Goal: Information Seeking & Learning: Learn about a topic

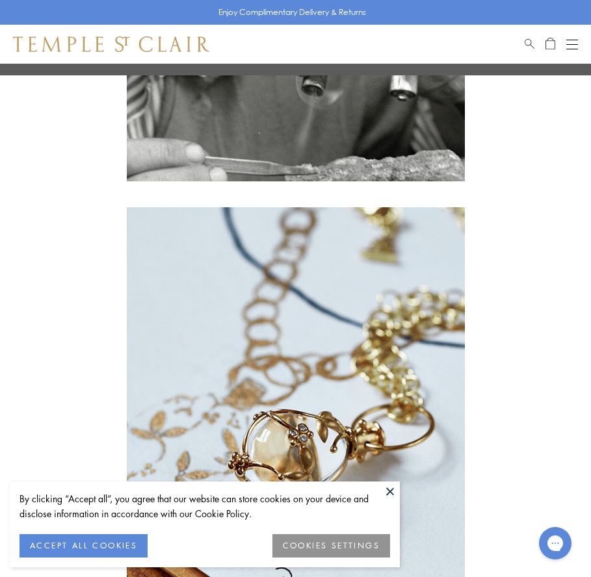
click at [391, 493] on button at bounding box center [389, 490] width 19 height 19
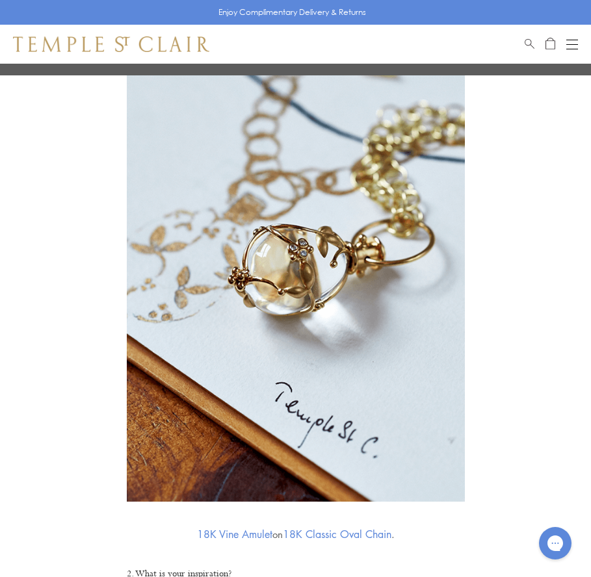
scroll to position [1101, 0]
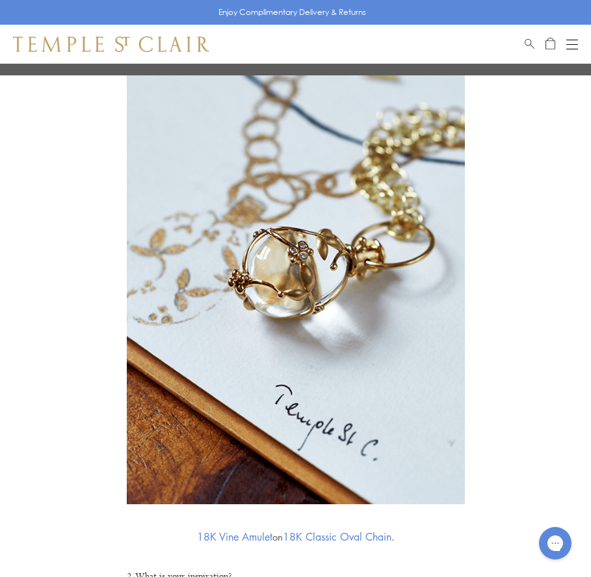
click at [571, 45] on button "Open navigation" at bounding box center [572, 44] width 12 height 16
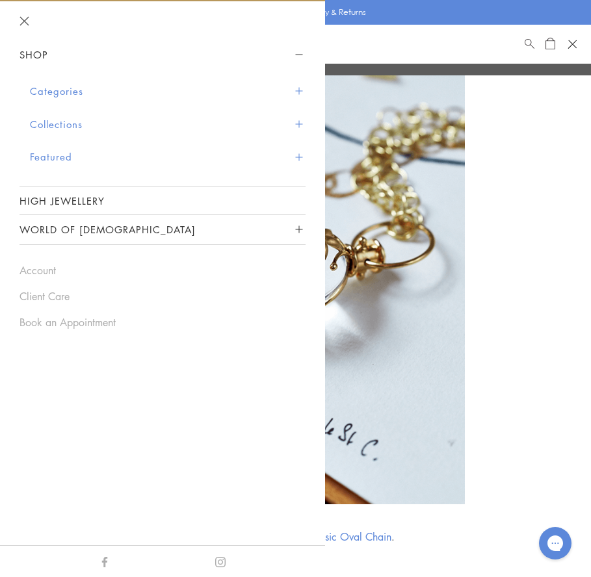
click at [202, 106] on button "Categories" at bounding box center [167, 91] width 275 height 33
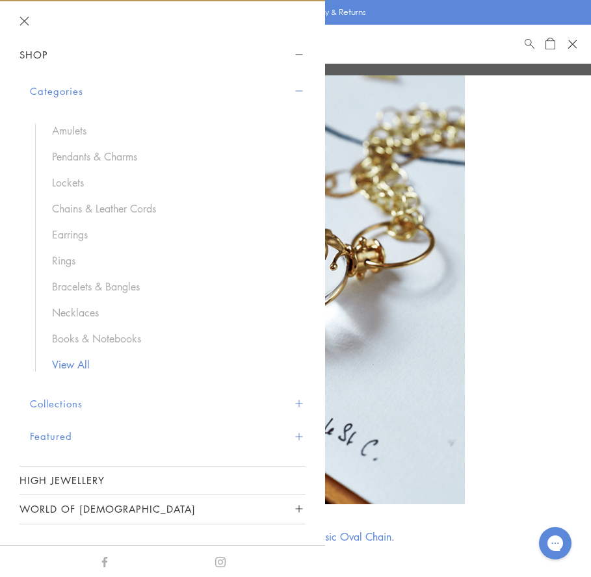
click at [101, 362] on link "View All" at bounding box center [172, 364] width 240 height 14
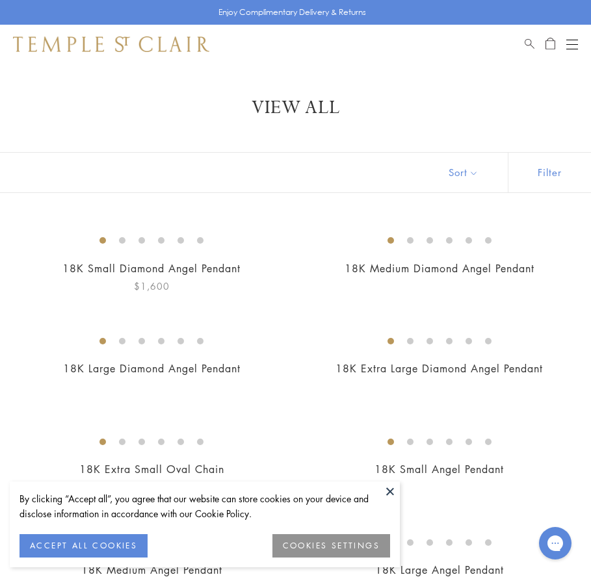
scroll to position [9, 0]
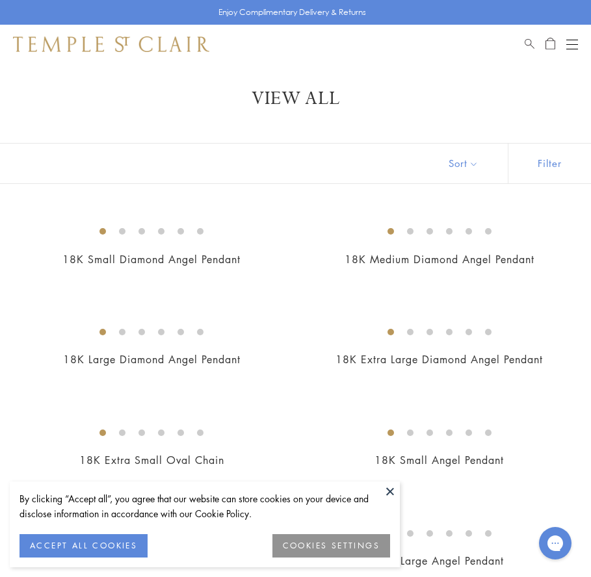
click at [395, 498] on button at bounding box center [389, 490] width 19 height 19
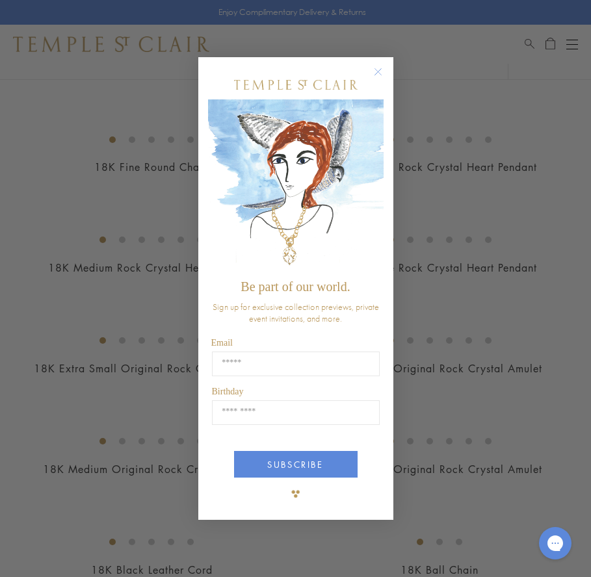
scroll to position [504, 0]
click at [376, 70] on circle "Close dialog" at bounding box center [378, 72] width 16 height 16
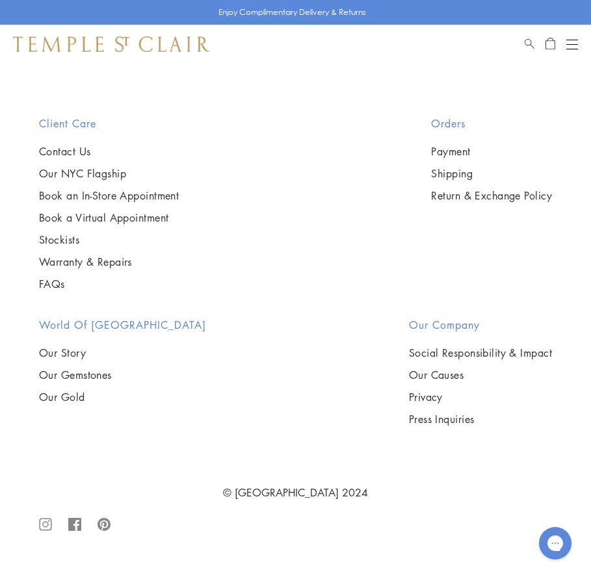
scroll to position [6222, 0]
click at [572, 50] on button "Open navigation" at bounding box center [572, 44] width 12 height 16
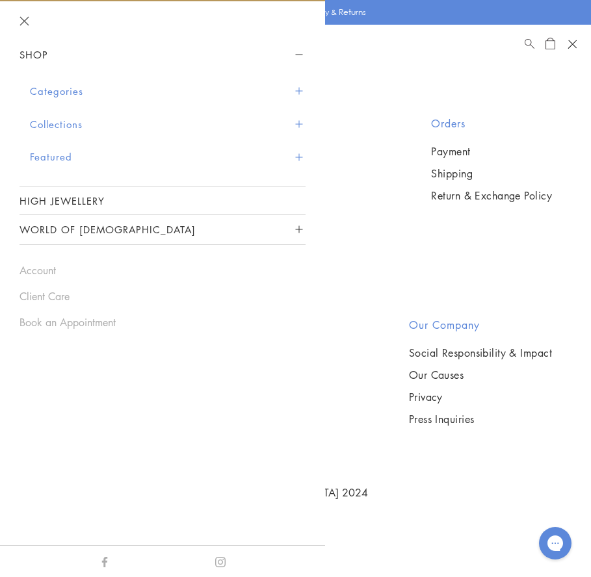
click at [170, 223] on button "World of [DEMOGRAPHIC_DATA]" at bounding box center [162, 229] width 286 height 29
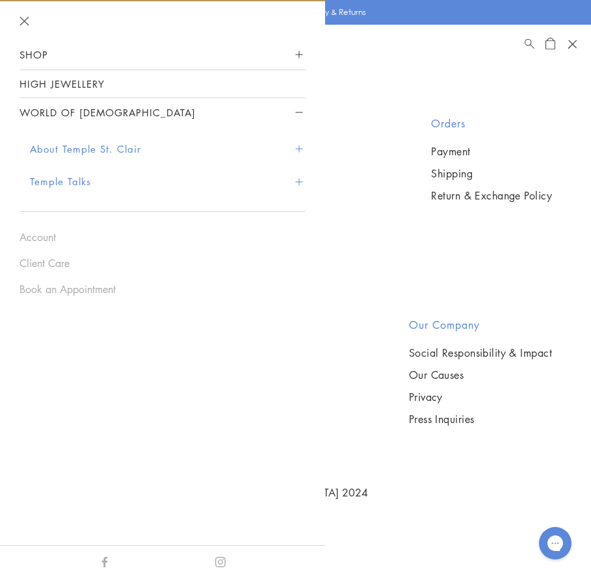
click at [101, 155] on button "About Temple St. Clair" at bounding box center [167, 149] width 275 height 33
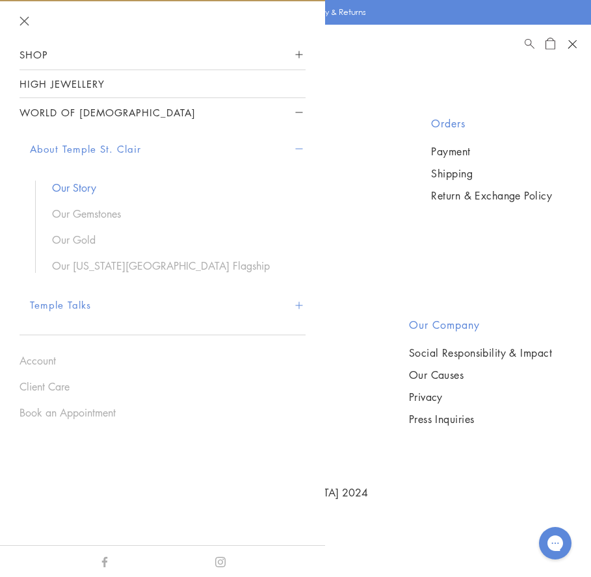
click at [72, 190] on link "Our Story" at bounding box center [172, 188] width 240 height 14
